Goal: Check status: Check status

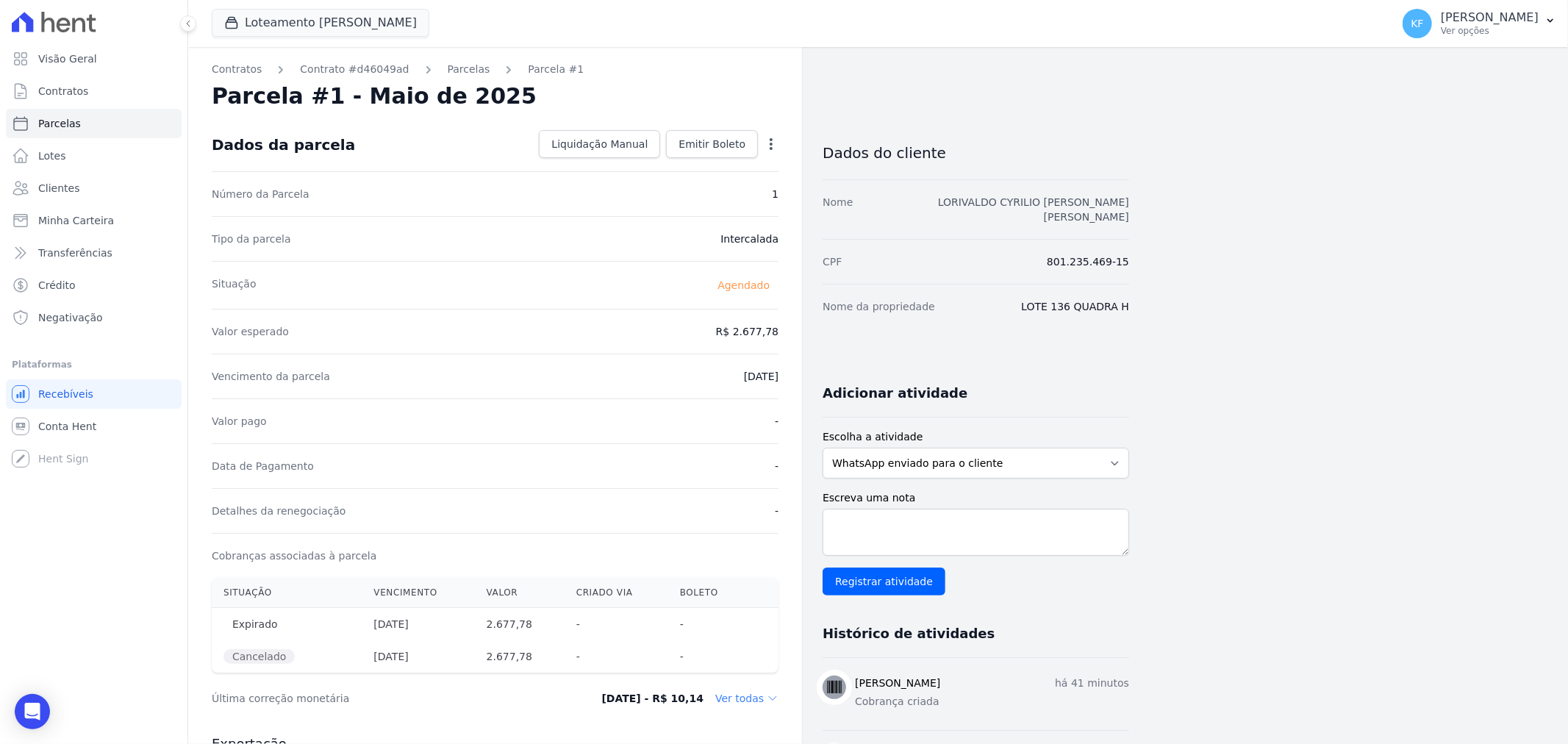
click at [1050, 203] on link "LORIVALDO CYRILIO [PERSON_NAME] [PERSON_NAME]" at bounding box center [1034, 210] width 191 height 27
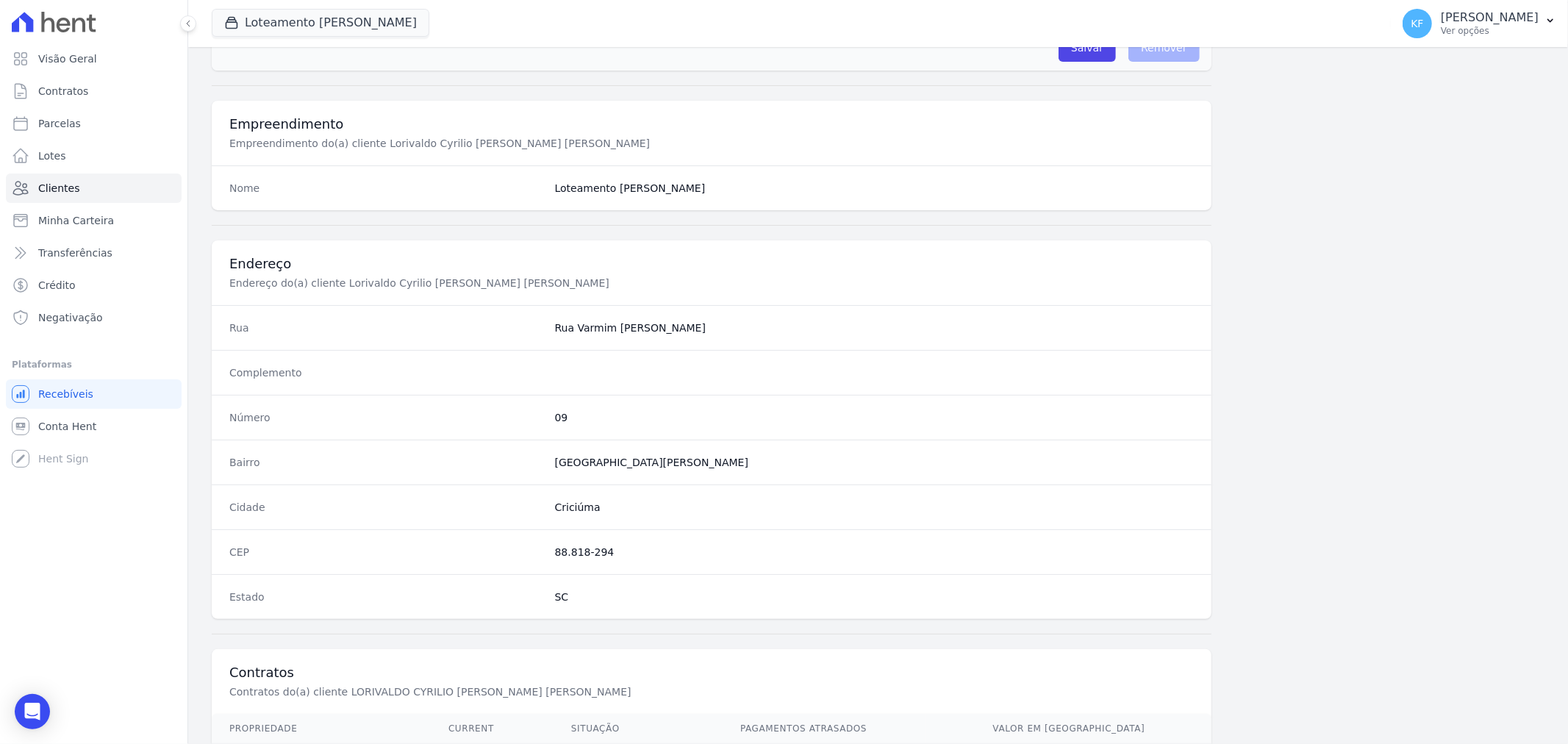
scroll to position [490, 0]
click at [76, 90] on span "Contratos" at bounding box center [64, 91] width 50 height 15
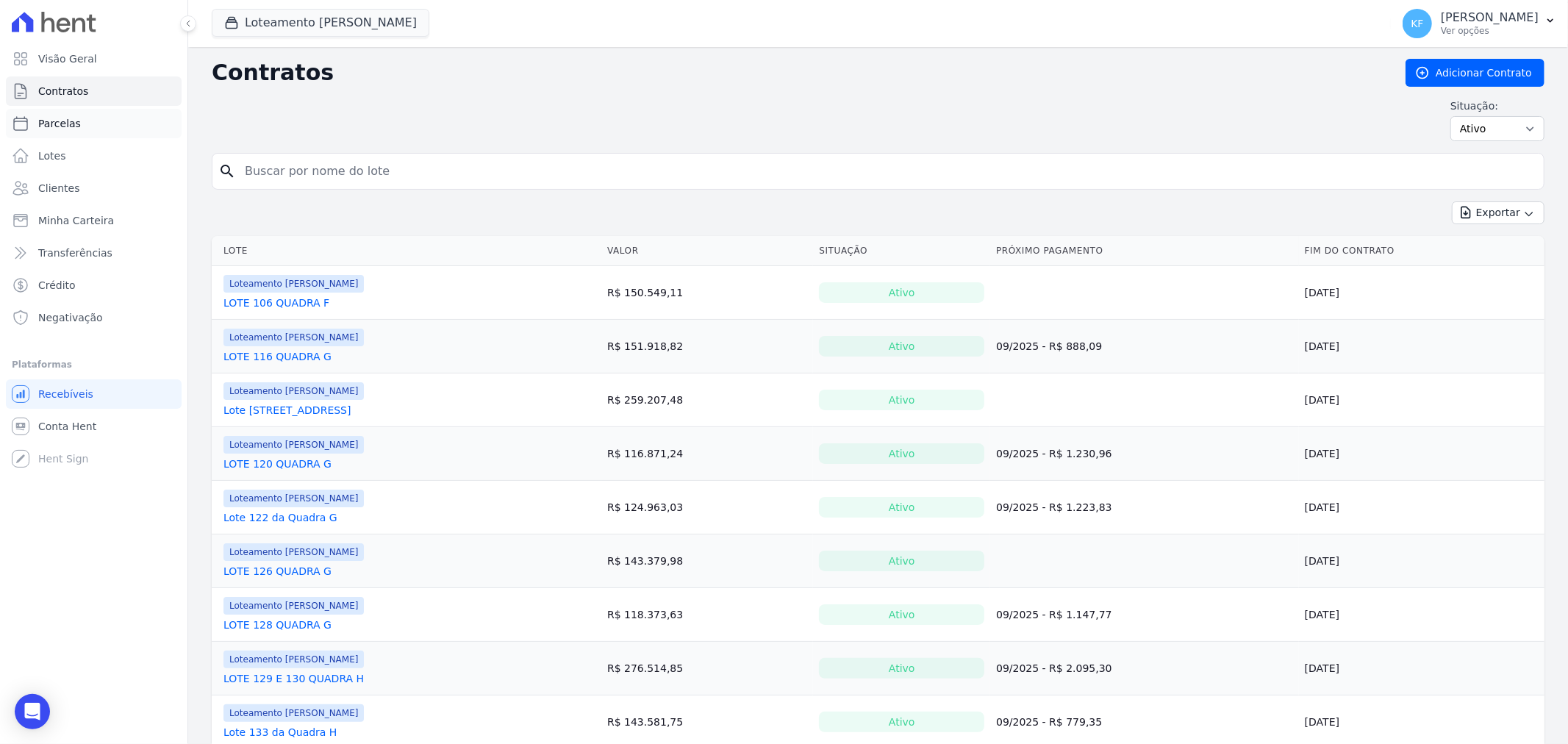
click at [32, 130] on link "Parcelas" at bounding box center [93, 123] width 176 height 29
select select
